Goal: Task Accomplishment & Management: Complete application form

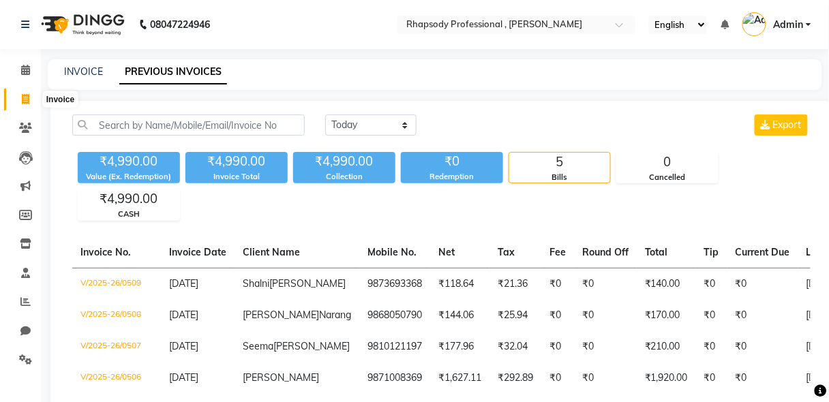
click at [24, 95] on icon at bounding box center [26, 99] width 8 height 10
select select "service"
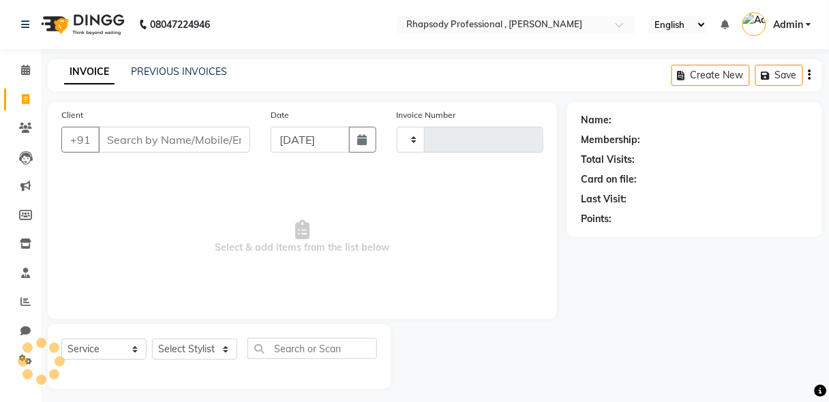
scroll to position [7, 0]
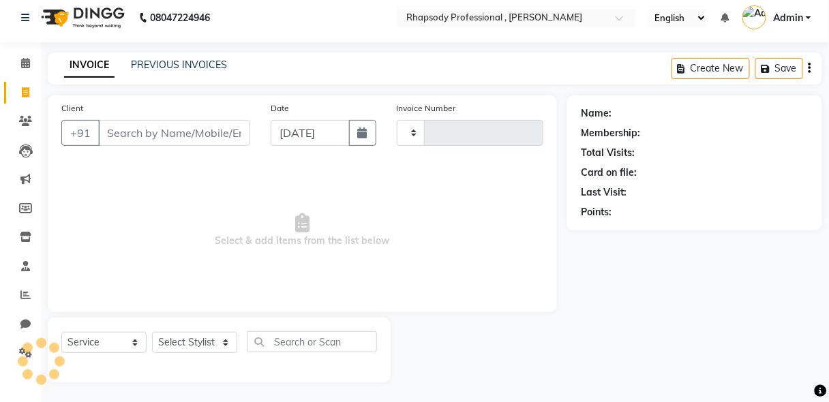
type input "0511"
select select "8581"
click at [156, 136] on input "Client" at bounding box center [174, 133] width 152 height 26
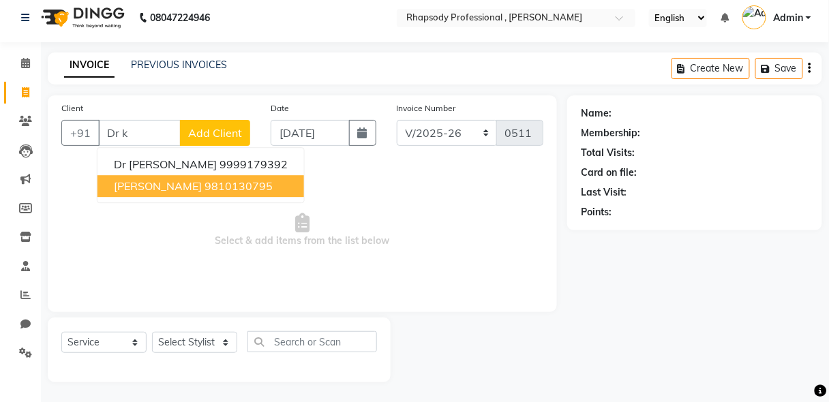
click at [205, 186] on ngb-highlight "9810130795" at bounding box center [239, 186] width 68 height 14
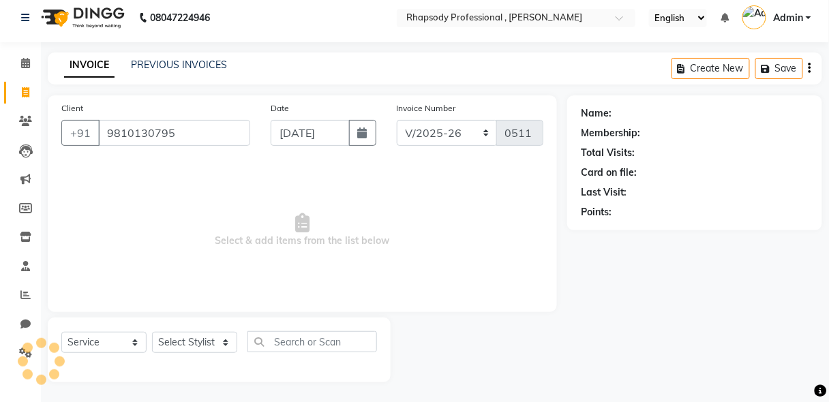
type input "9810130795"
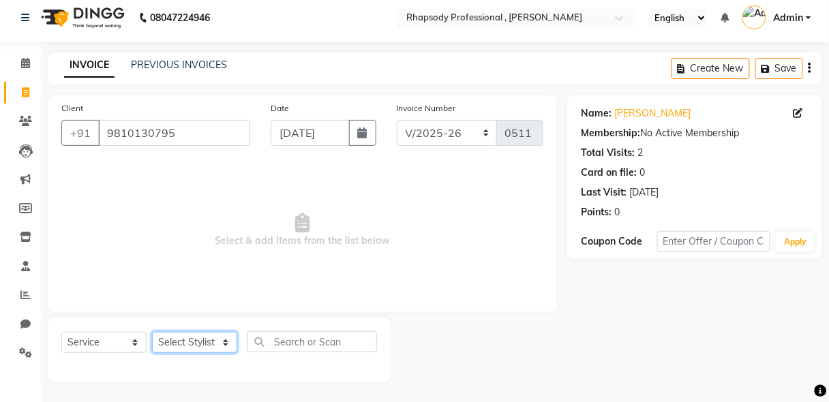
click at [203, 342] on select "Select Stylist [PERSON_NAME] [PERSON_NAME] Manager [PERSON_NAME] [PERSON_NAME] …" at bounding box center [194, 342] width 85 height 21
select select "85673"
click at [152, 332] on select "Select Stylist [PERSON_NAME] [PERSON_NAME] Manager [PERSON_NAME] [PERSON_NAME] …" at bounding box center [194, 342] width 85 height 21
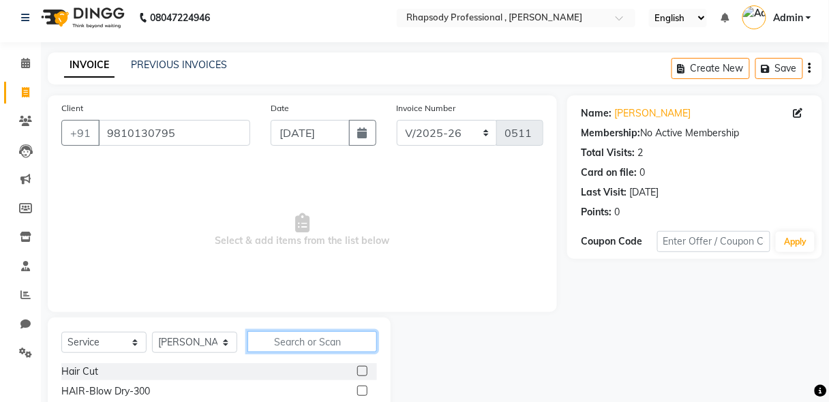
click at [299, 340] on input "text" at bounding box center [313, 341] width 130 height 21
type input "tou"
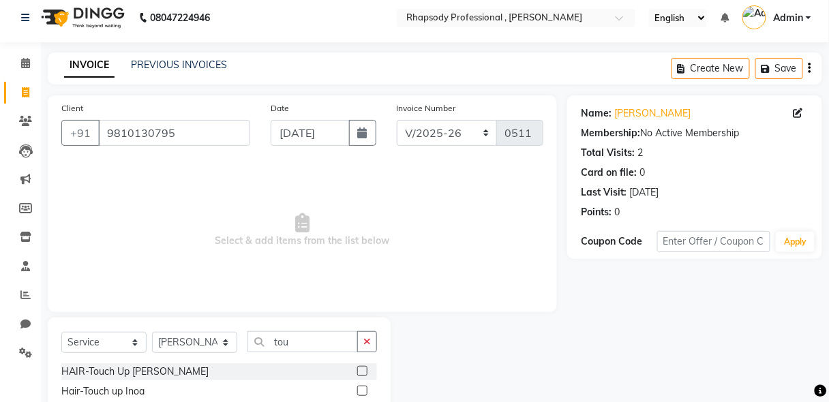
click at [359, 374] on label at bounding box center [362, 371] width 10 height 10
click at [359, 374] on input "checkbox" at bounding box center [361, 372] width 9 height 9
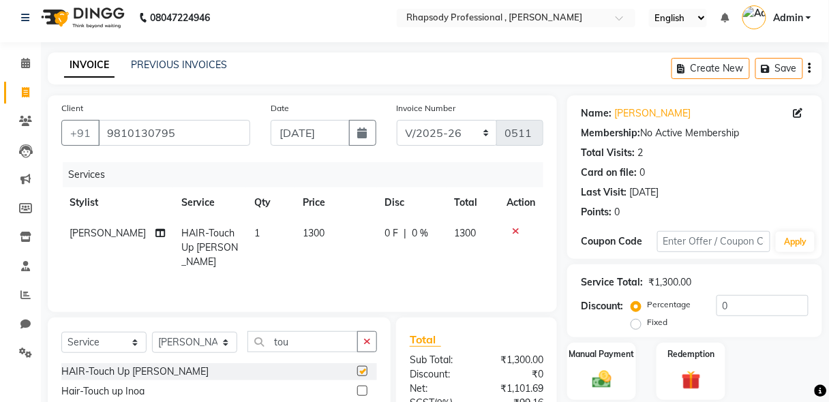
checkbox input "false"
click at [370, 342] on icon "button" at bounding box center [367, 342] width 8 height 10
click at [357, 372] on label at bounding box center [362, 371] width 10 height 10
click at [357, 372] on input "checkbox" at bounding box center [361, 372] width 9 height 9
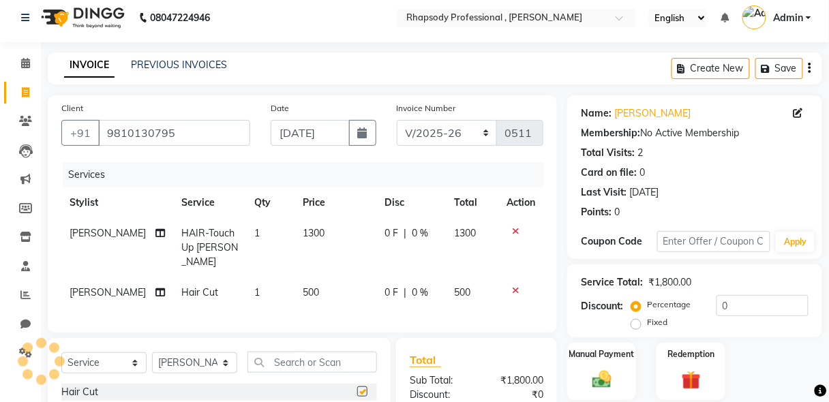
checkbox input "false"
click at [178, 357] on select "Select Stylist [PERSON_NAME] [PERSON_NAME] Manager [PERSON_NAME] [PERSON_NAME] …" at bounding box center [194, 363] width 85 height 21
select select "85665"
click at [152, 353] on select "Select Stylist [PERSON_NAME] [PERSON_NAME] Manager [PERSON_NAME] [PERSON_NAME] …" at bounding box center [194, 363] width 85 height 21
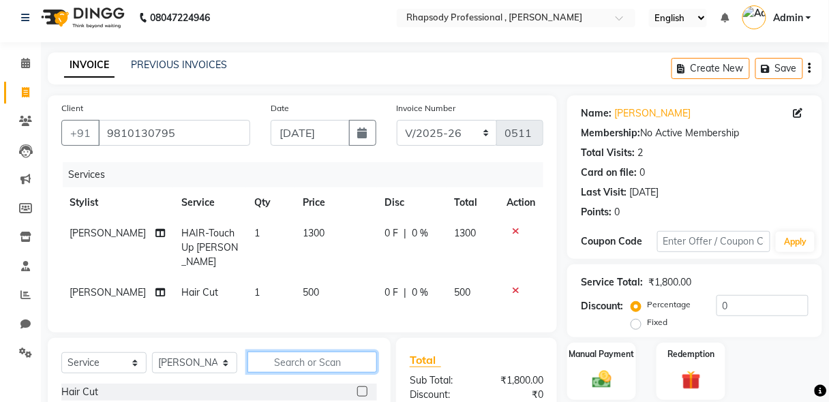
click at [325, 358] on input "text" at bounding box center [313, 362] width 130 height 21
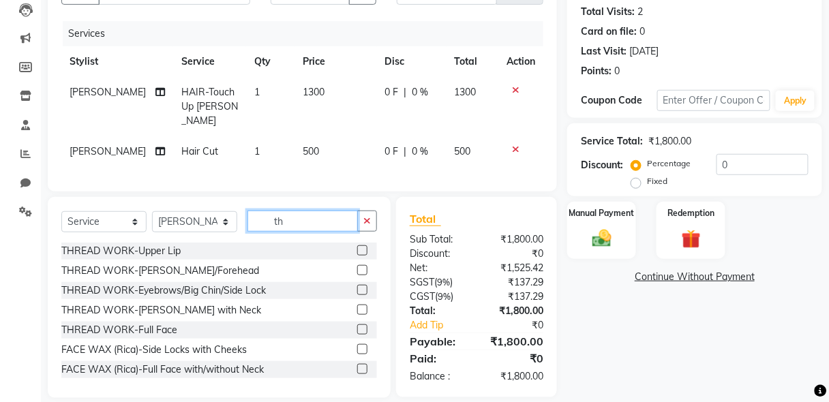
scroll to position [158, 0]
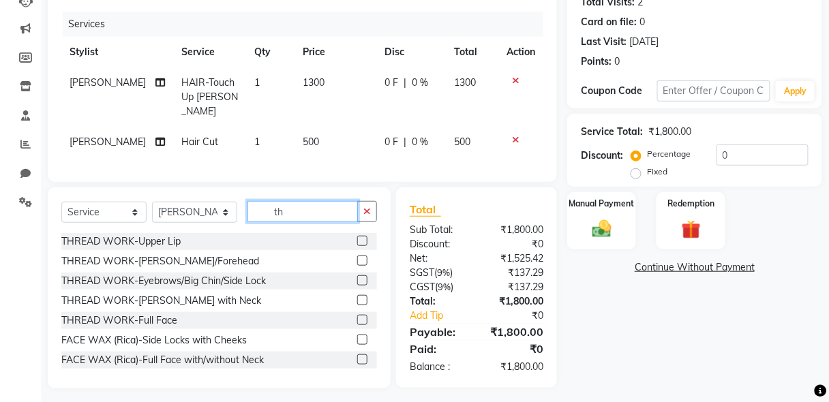
type input "th"
click at [357, 275] on label at bounding box center [362, 280] width 10 height 10
click at [357, 277] on input "checkbox" at bounding box center [361, 281] width 9 height 9
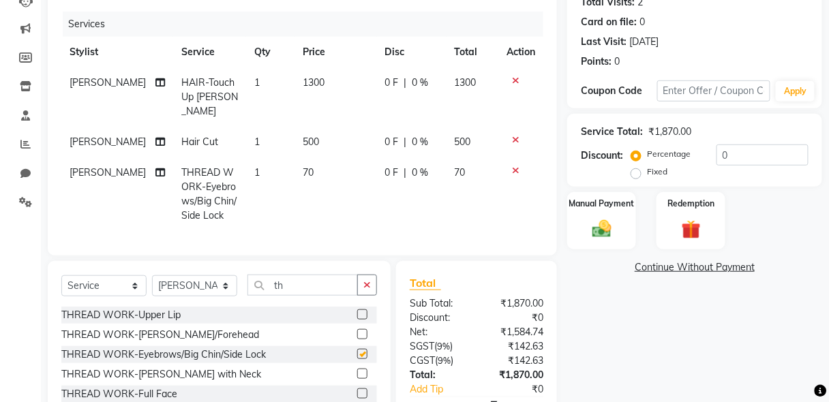
checkbox input "false"
click at [610, 223] on img at bounding box center [602, 229] width 32 height 23
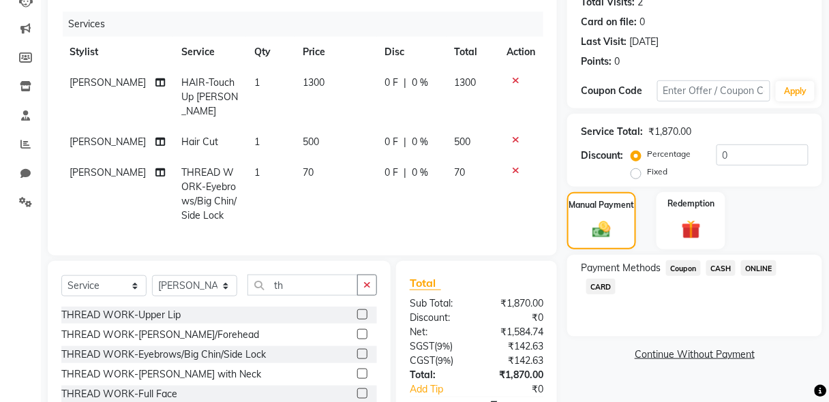
click at [728, 267] on span "CASH" at bounding box center [720, 268] width 29 height 16
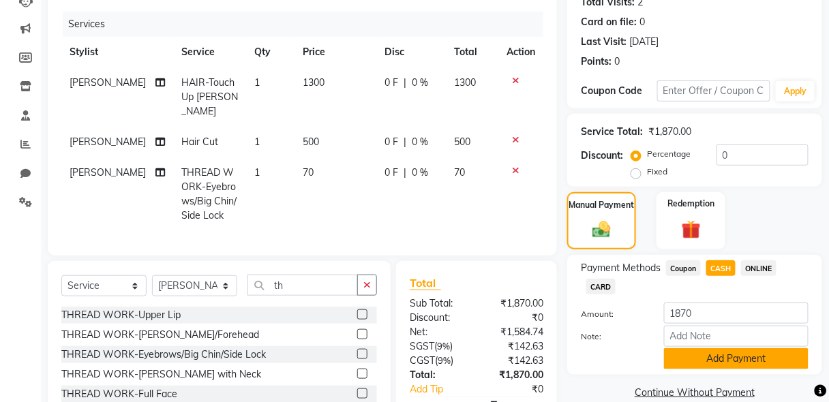
click at [743, 354] on button "Add Payment" at bounding box center [736, 358] width 145 height 21
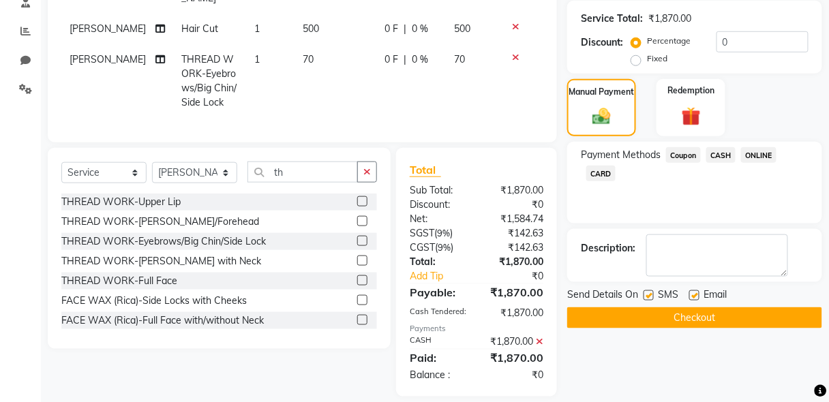
scroll to position [293, 0]
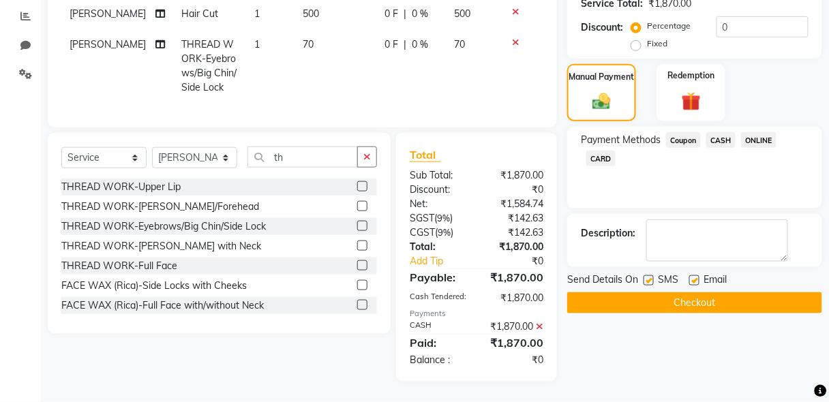
click at [678, 293] on button "Checkout" at bounding box center [694, 303] width 255 height 21
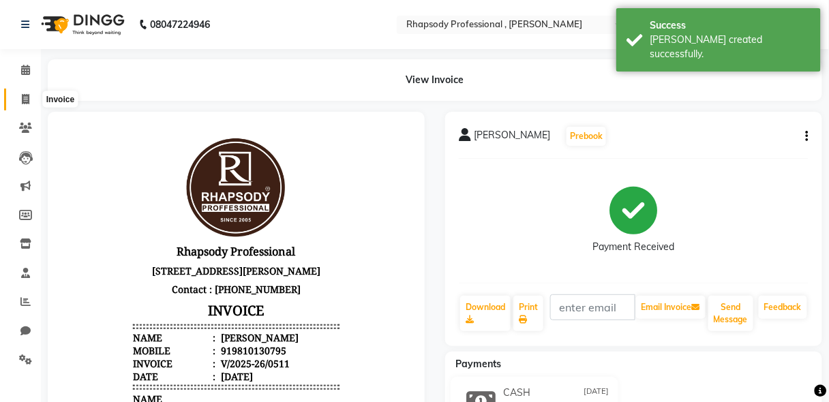
click at [23, 103] on icon at bounding box center [26, 99] width 8 height 10
select select "service"
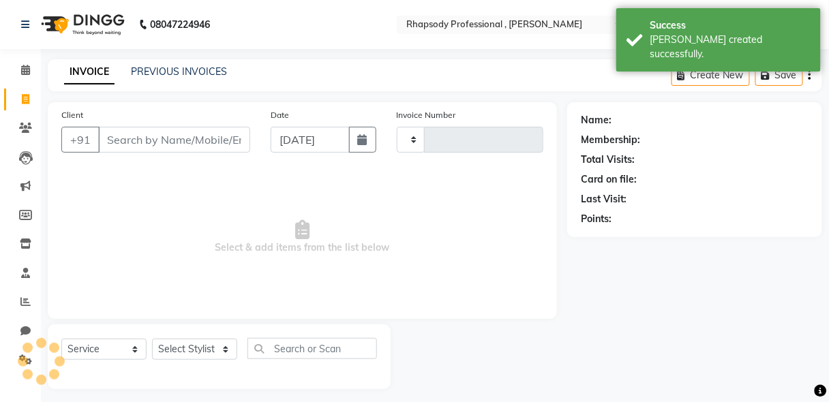
scroll to position [7, 0]
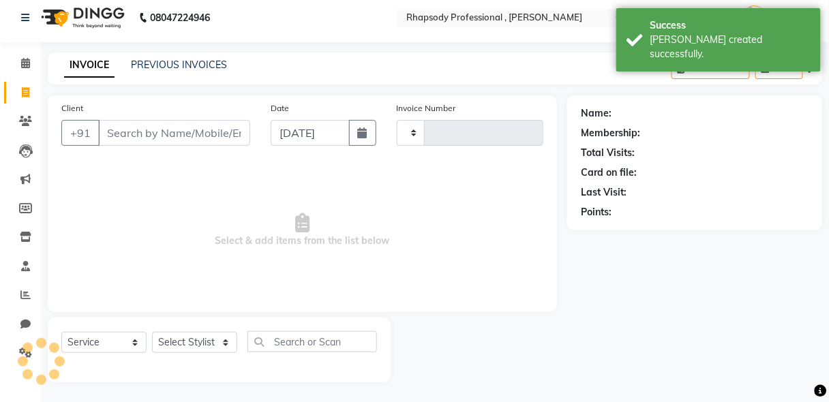
type input "0512"
select select "8581"
click at [134, 144] on input "Client" at bounding box center [174, 133] width 152 height 26
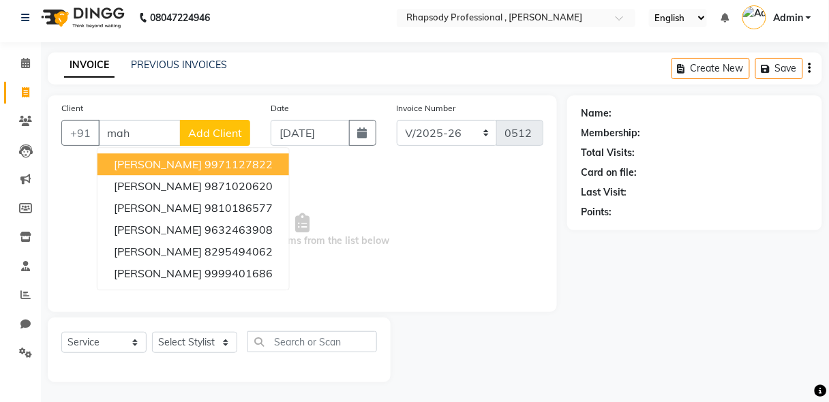
click at [188, 160] on button "[PERSON_NAME] 9971127822" at bounding box center [194, 164] width 192 height 22
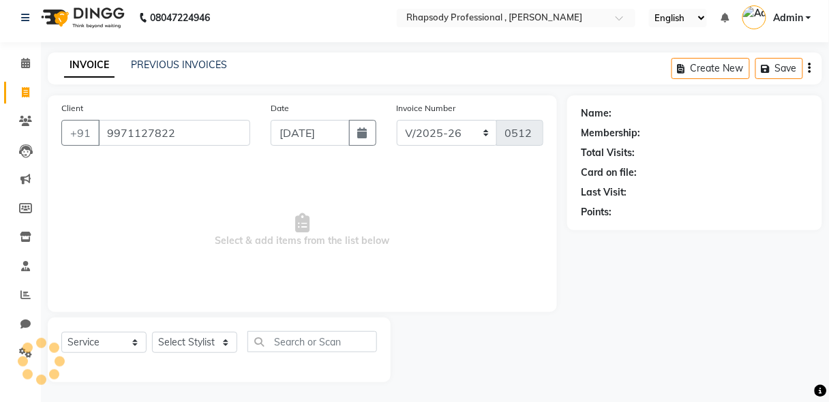
type input "9971127822"
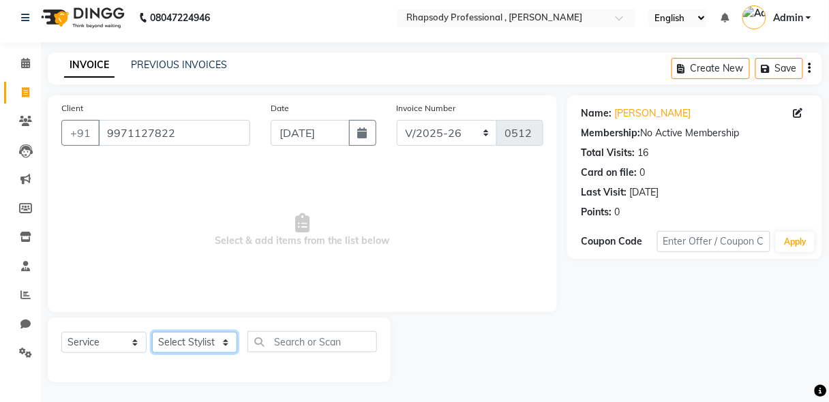
click at [200, 338] on select "Select Stylist [PERSON_NAME] [PERSON_NAME] Manager [PERSON_NAME] [PERSON_NAME] …" at bounding box center [194, 342] width 85 height 21
select select "85674"
click at [152, 332] on select "Select Stylist [PERSON_NAME] [PERSON_NAME] Manager [PERSON_NAME] [PERSON_NAME] …" at bounding box center [194, 342] width 85 height 21
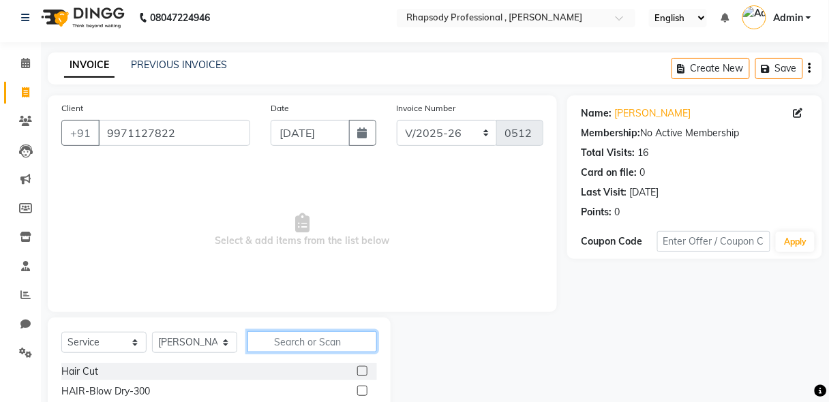
click at [315, 348] on input "text" at bounding box center [313, 341] width 130 height 21
type input "ped"
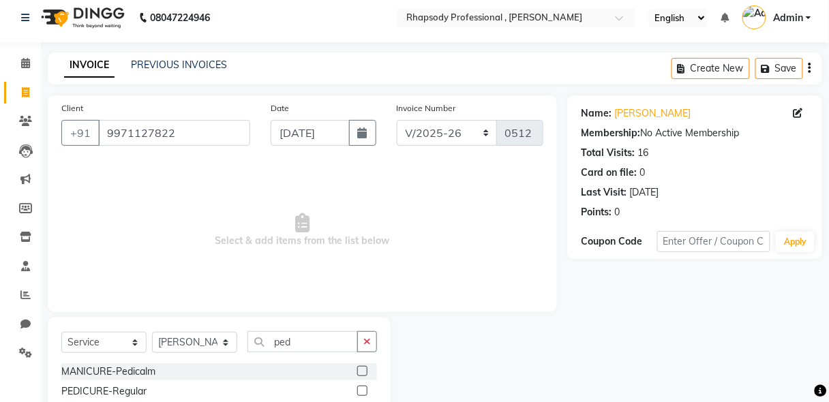
click at [357, 389] on label at bounding box center [362, 391] width 10 height 10
click at [357, 389] on input "checkbox" at bounding box center [361, 391] width 9 height 9
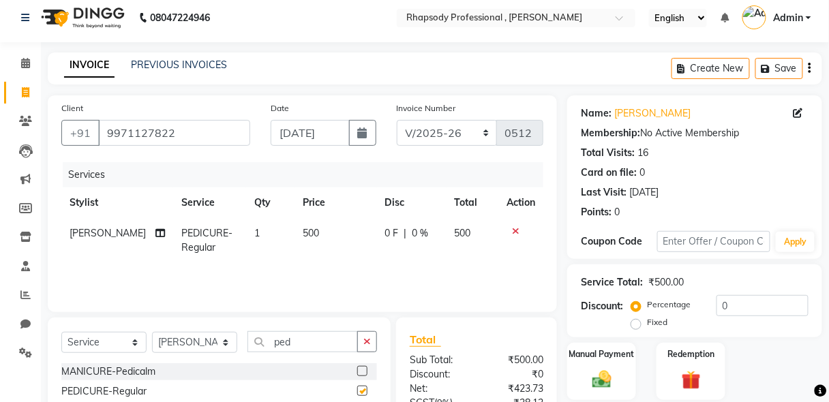
checkbox input "false"
click at [183, 340] on select "Select Stylist [PERSON_NAME] [PERSON_NAME] Manager [PERSON_NAME] [PERSON_NAME] …" at bounding box center [194, 342] width 85 height 21
select select "85670"
click at [152, 332] on select "Select Stylist [PERSON_NAME] [PERSON_NAME] Manager [PERSON_NAME] [PERSON_NAME] …" at bounding box center [194, 342] width 85 height 21
click at [366, 342] on icon "button" at bounding box center [367, 342] width 8 height 10
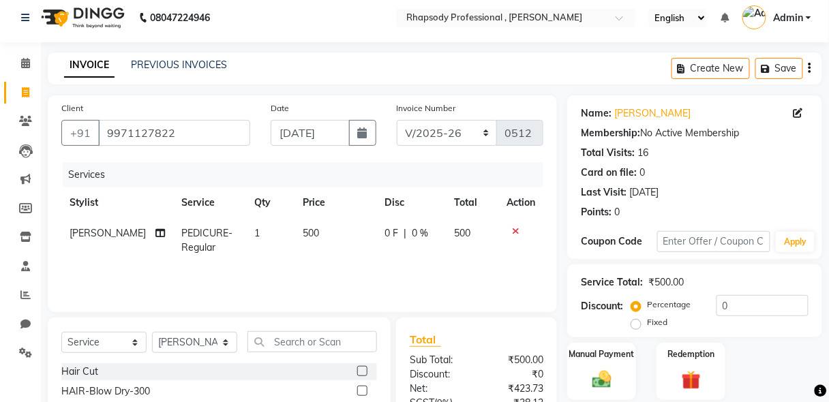
click at [357, 393] on label at bounding box center [362, 391] width 10 height 10
click at [357, 393] on input "checkbox" at bounding box center [361, 391] width 9 height 9
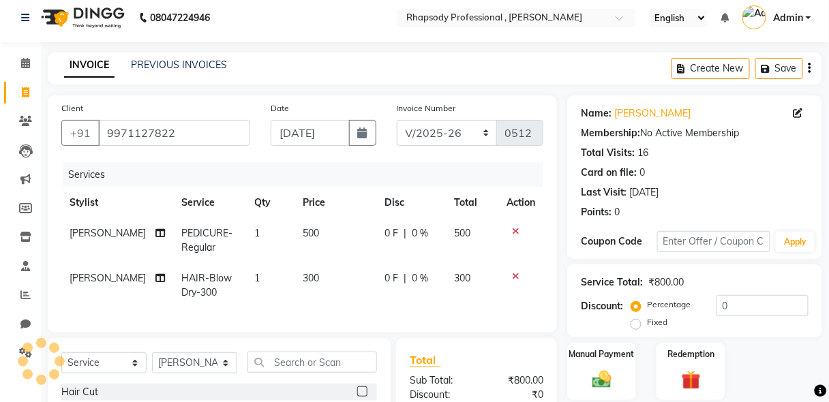
checkbox input "false"
click at [595, 385] on img at bounding box center [602, 379] width 32 height 23
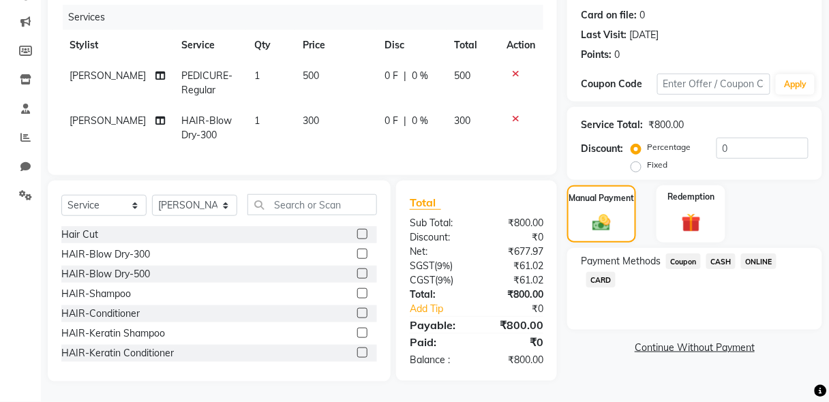
click at [720, 254] on span "CASH" at bounding box center [720, 262] width 29 height 16
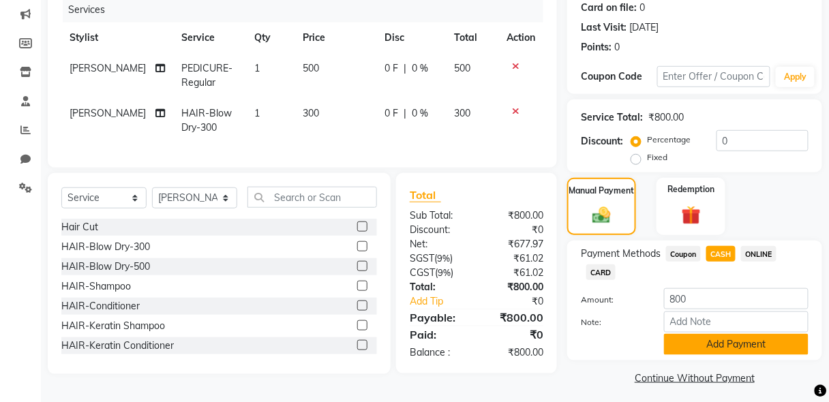
click at [723, 344] on button "Add Payment" at bounding box center [736, 344] width 145 height 21
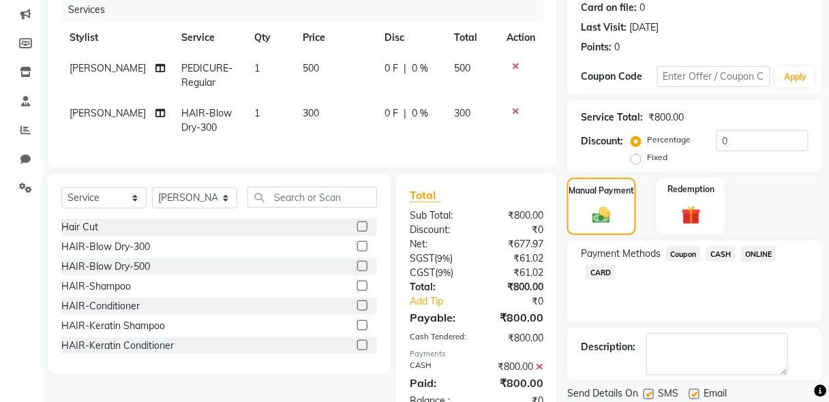
scroll to position [219, 0]
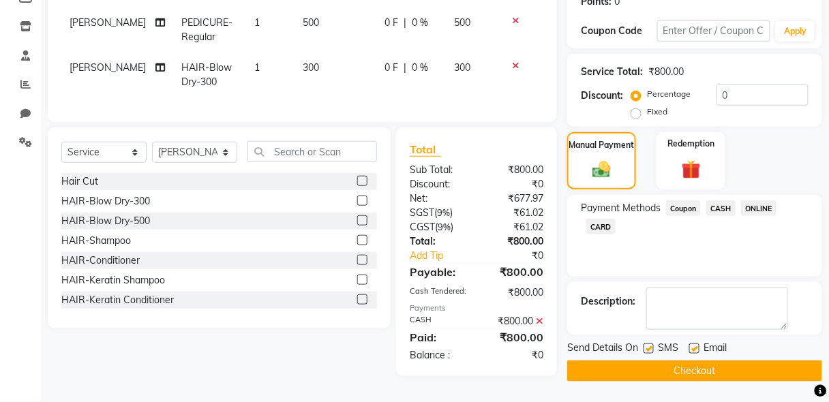
click at [736, 363] on button "Checkout" at bounding box center [694, 371] width 255 height 21
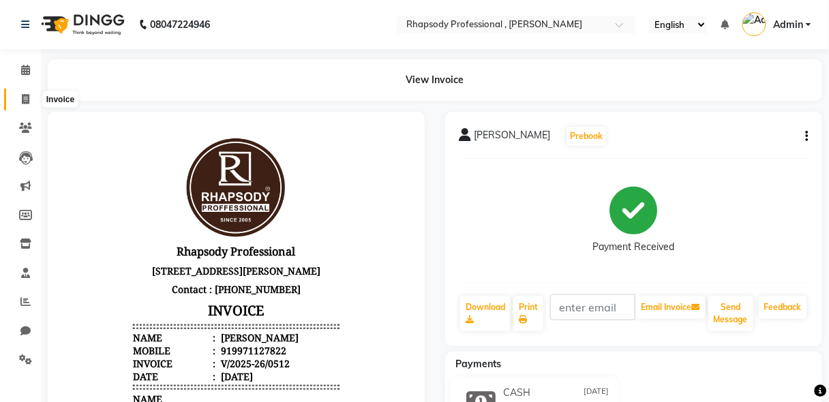
click at [22, 97] on icon at bounding box center [26, 99] width 8 height 10
select select "service"
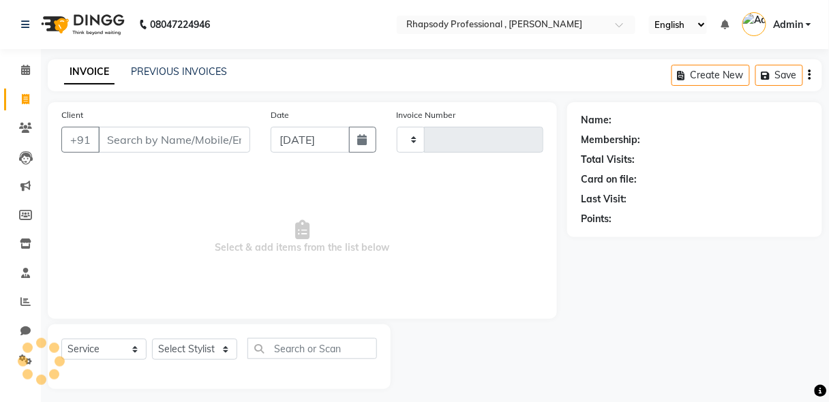
scroll to position [7, 0]
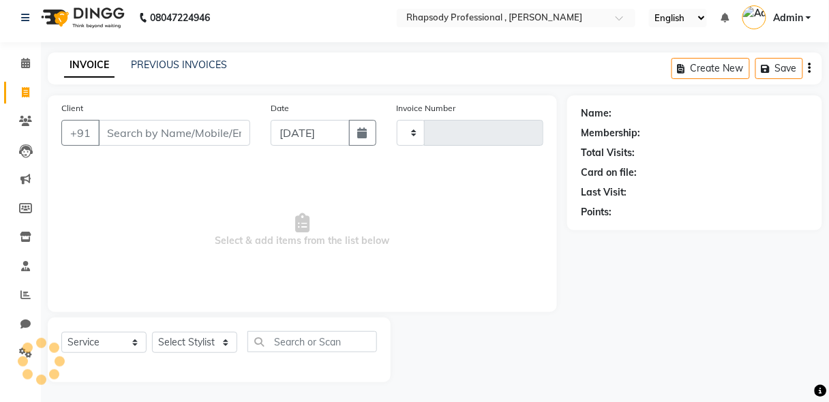
type input "0513"
select select "8581"
